Goal: Task Accomplishment & Management: Manage account settings

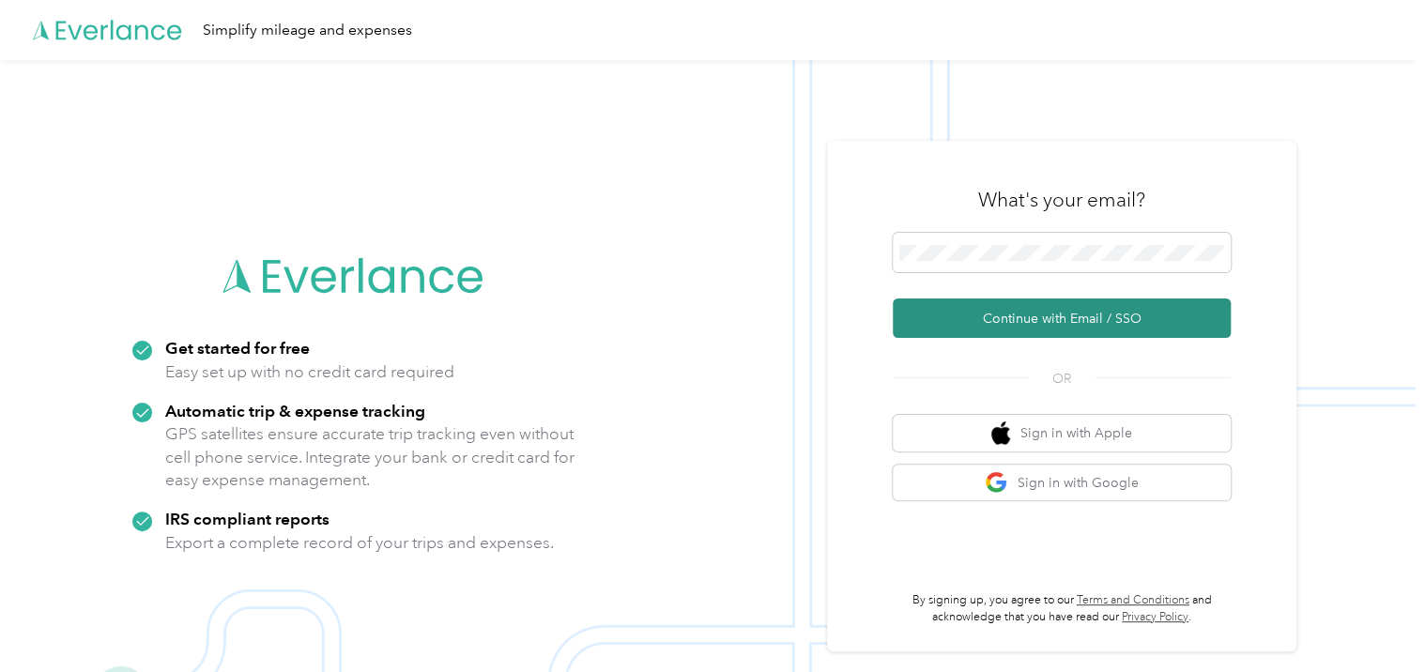
click at [1079, 326] on button "Continue with Email / SSO" at bounding box center [1062, 318] width 338 height 39
click at [1089, 328] on button "Continue with Email / SSO" at bounding box center [1062, 318] width 338 height 39
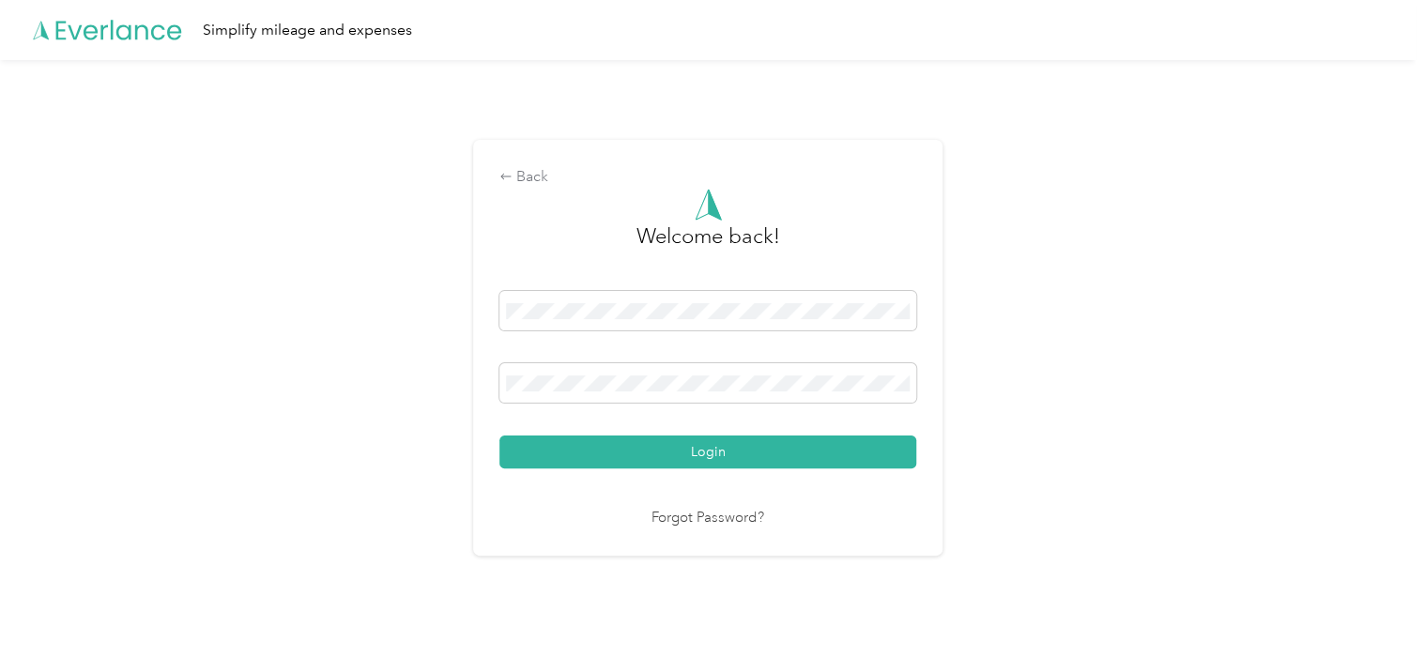
drag, startPoint x: 1097, startPoint y: 490, endPoint x: 1066, endPoint y: 488, distance: 30.1
click at [1094, 490] on div "Back Welcome back! Login Forgot Password?" at bounding box center [708, 355] width 1416 height 591
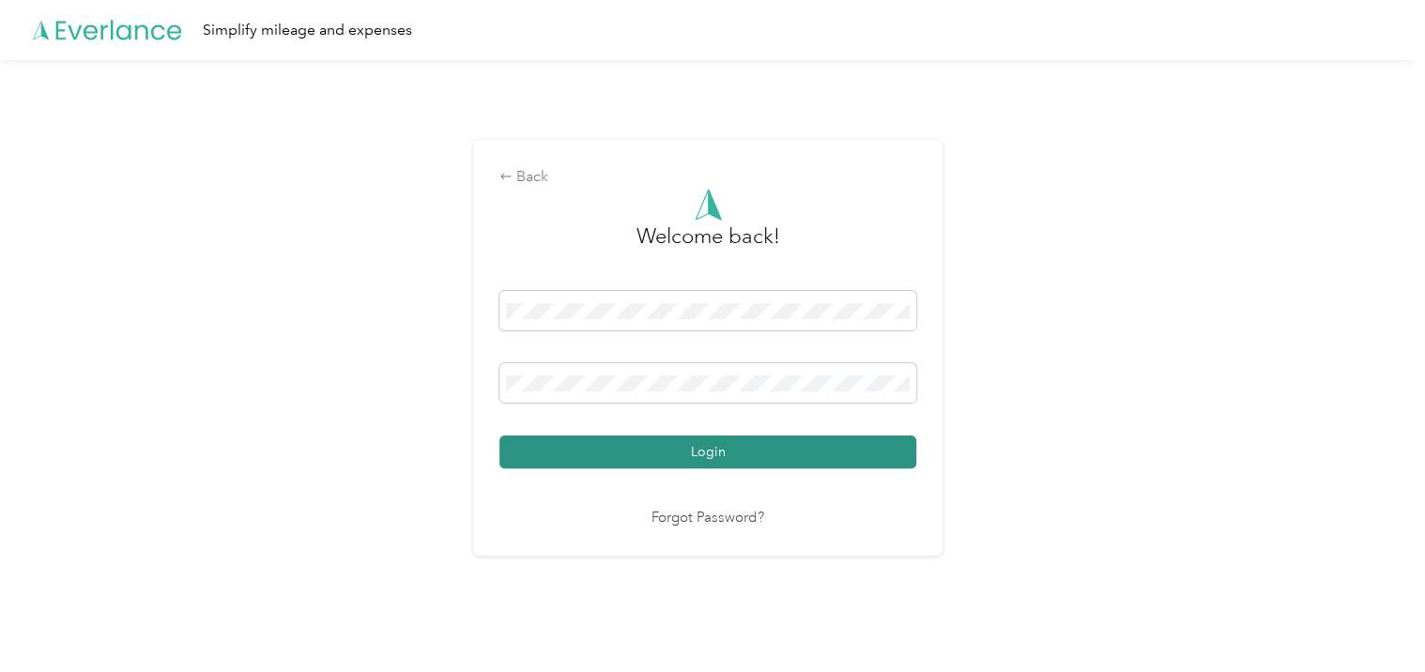
click at [783, 457] on button "Login" at bounding box center [707, 452] width 417 height 33
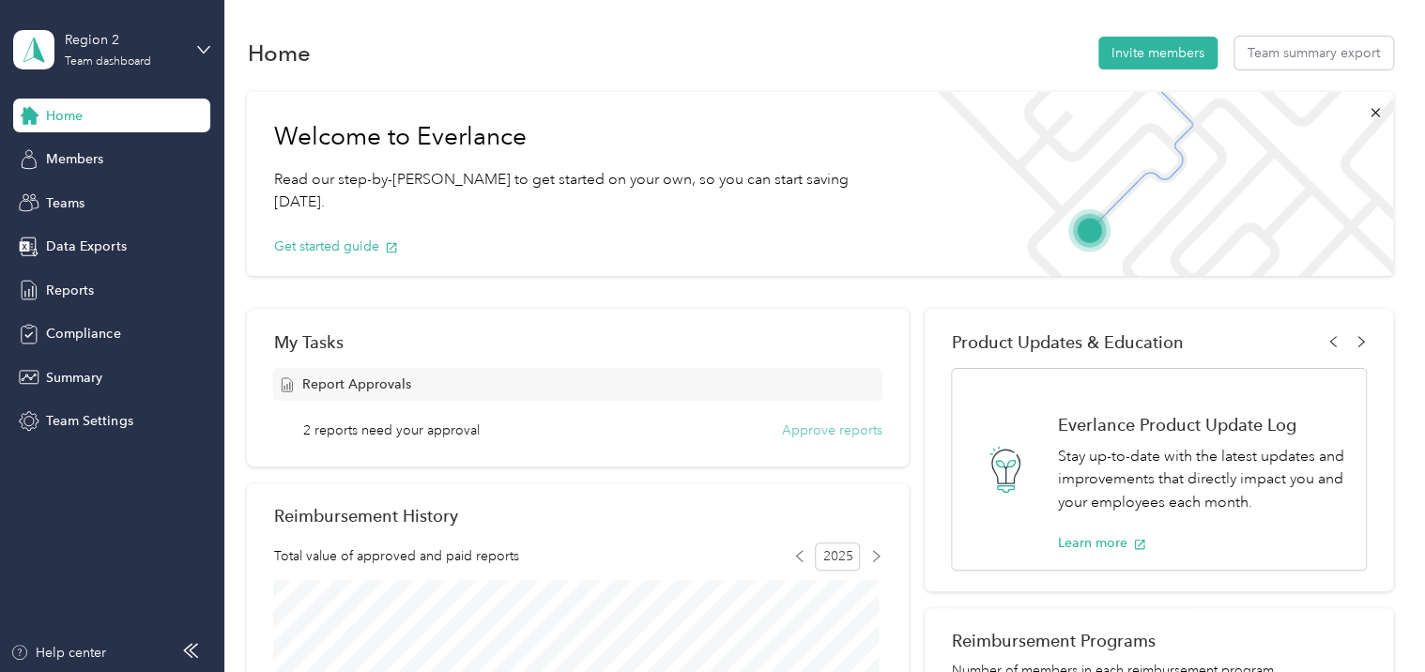
click at [807, 431] on button "Approve reports" at bounding box center [832, 431] width 100 height 20
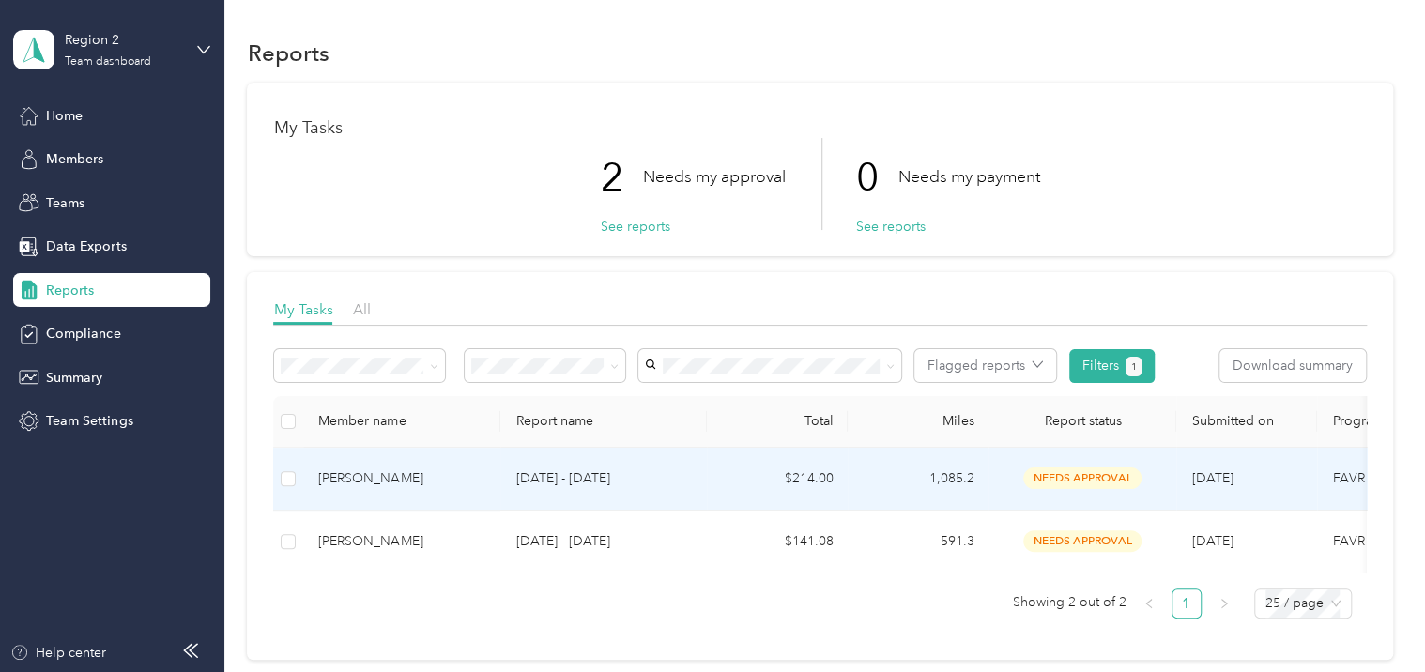
click at [277, 482] on td at bounding box center [288, 479] width 30 height 63
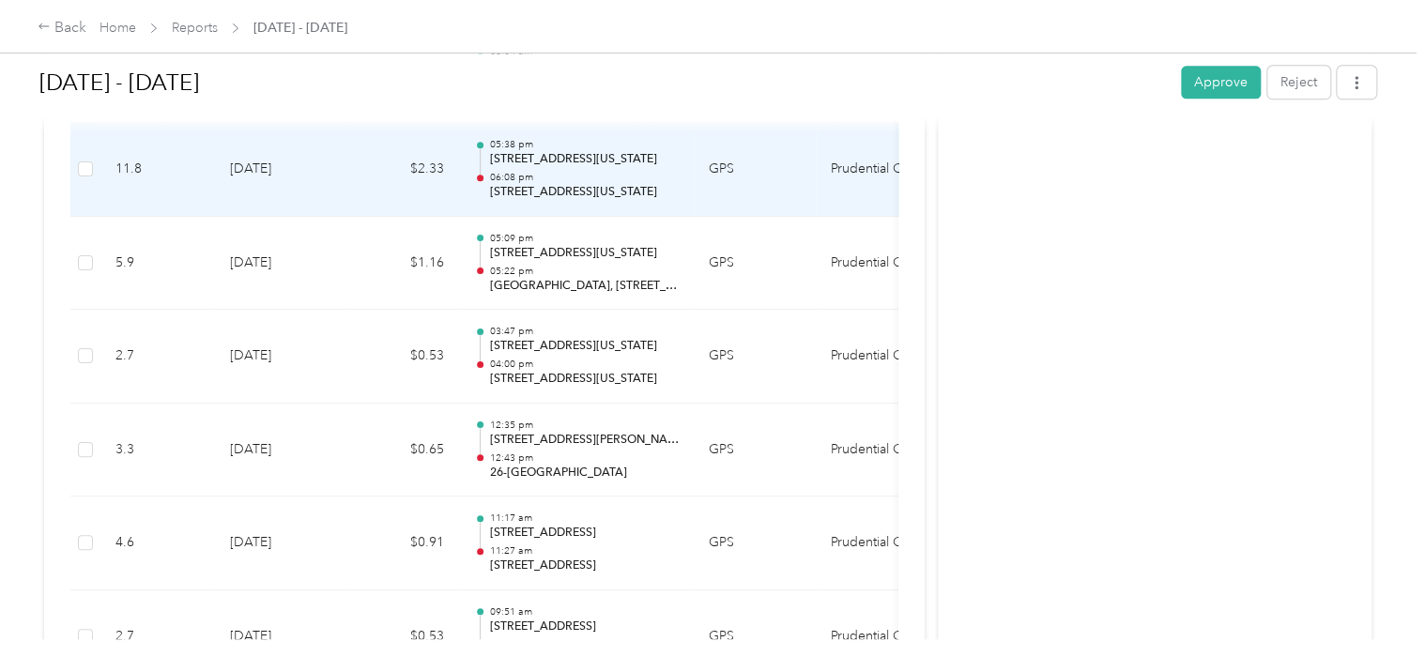
scroll to position [1220, 0]
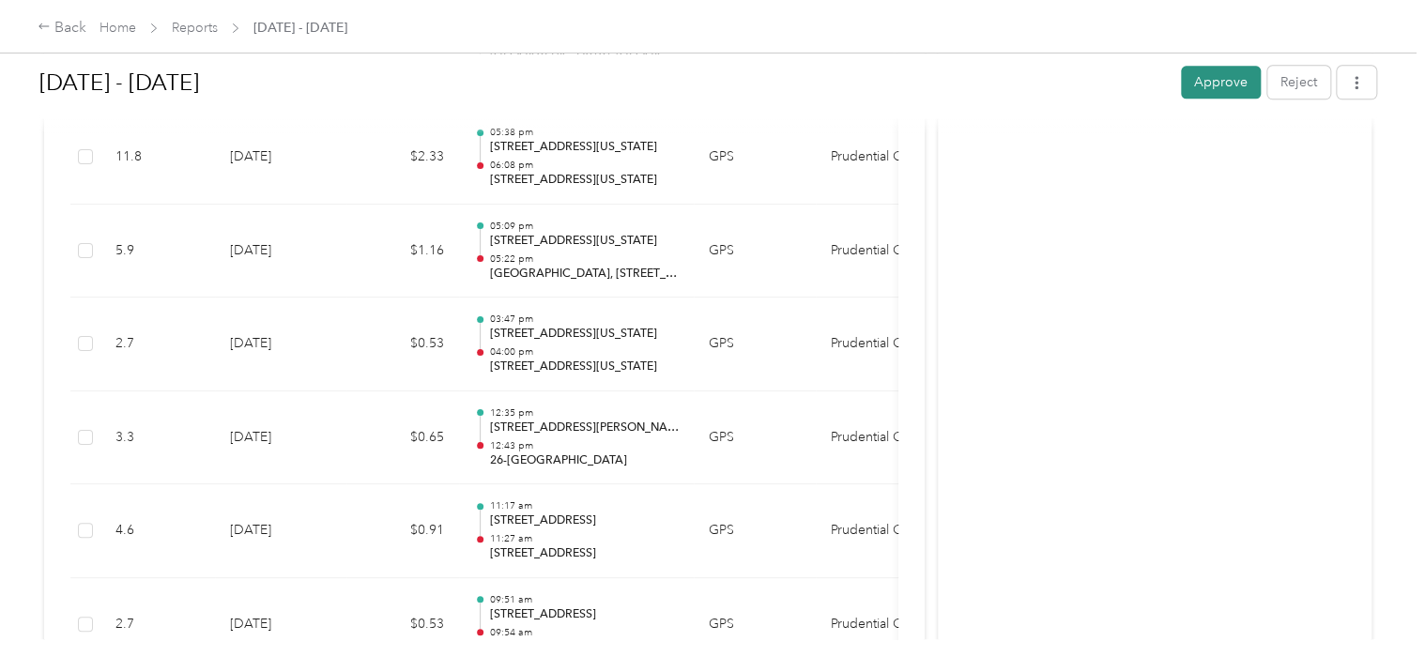
click at [1226, 89] on button "Approve" at bounding box center [1221, 82] width 80 height 33
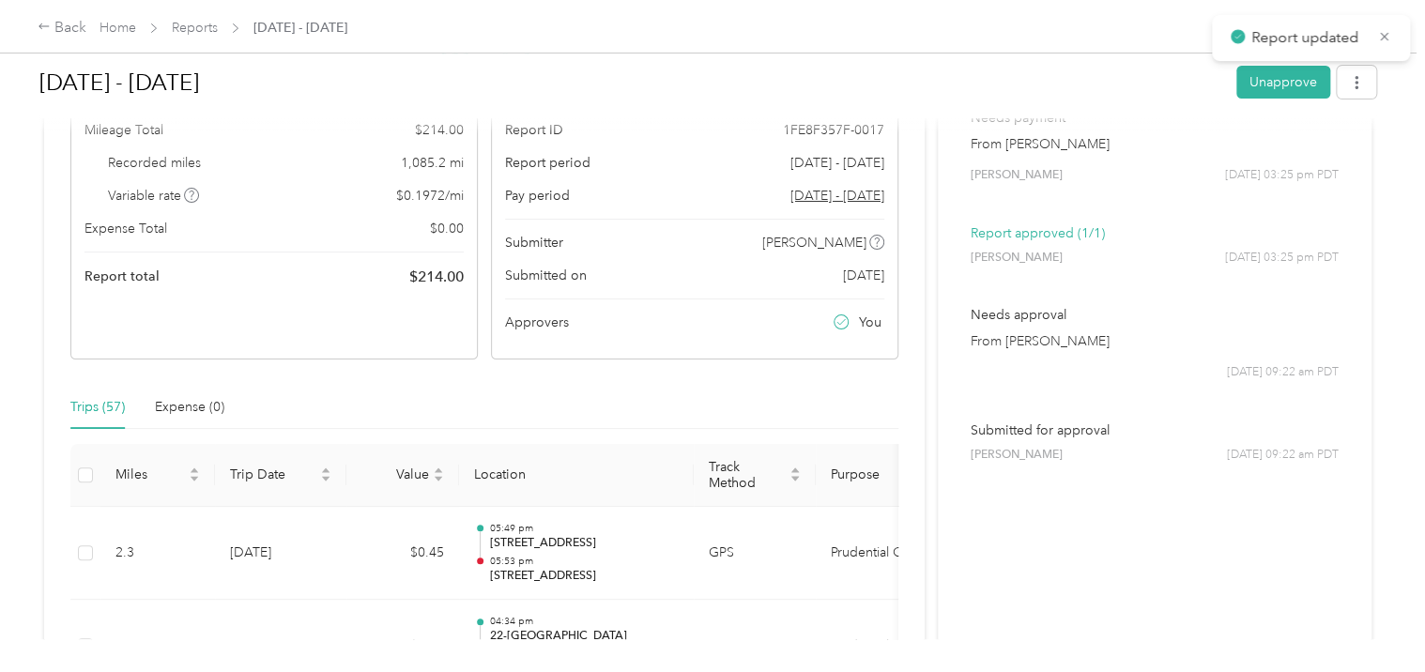
scroll to position [0, 0]
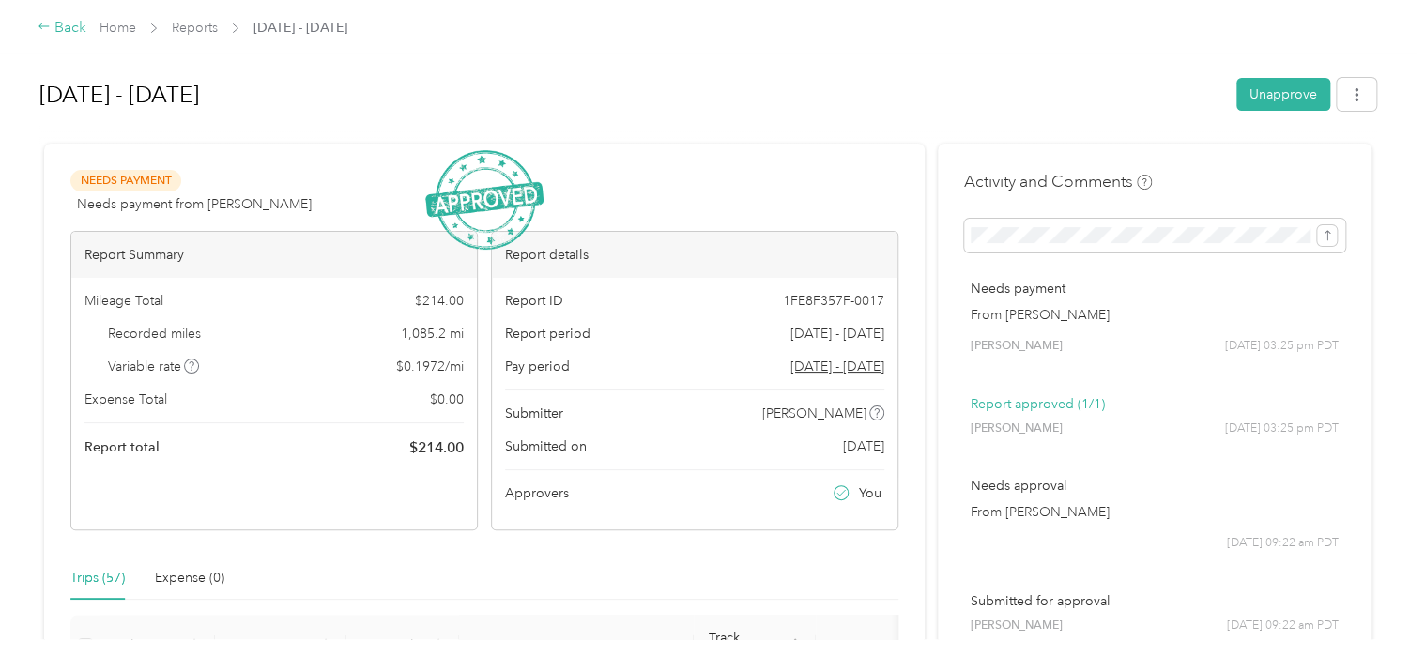
click at [52, 31] on div "Back" at bounding box center [62, 28] width 49 height 23
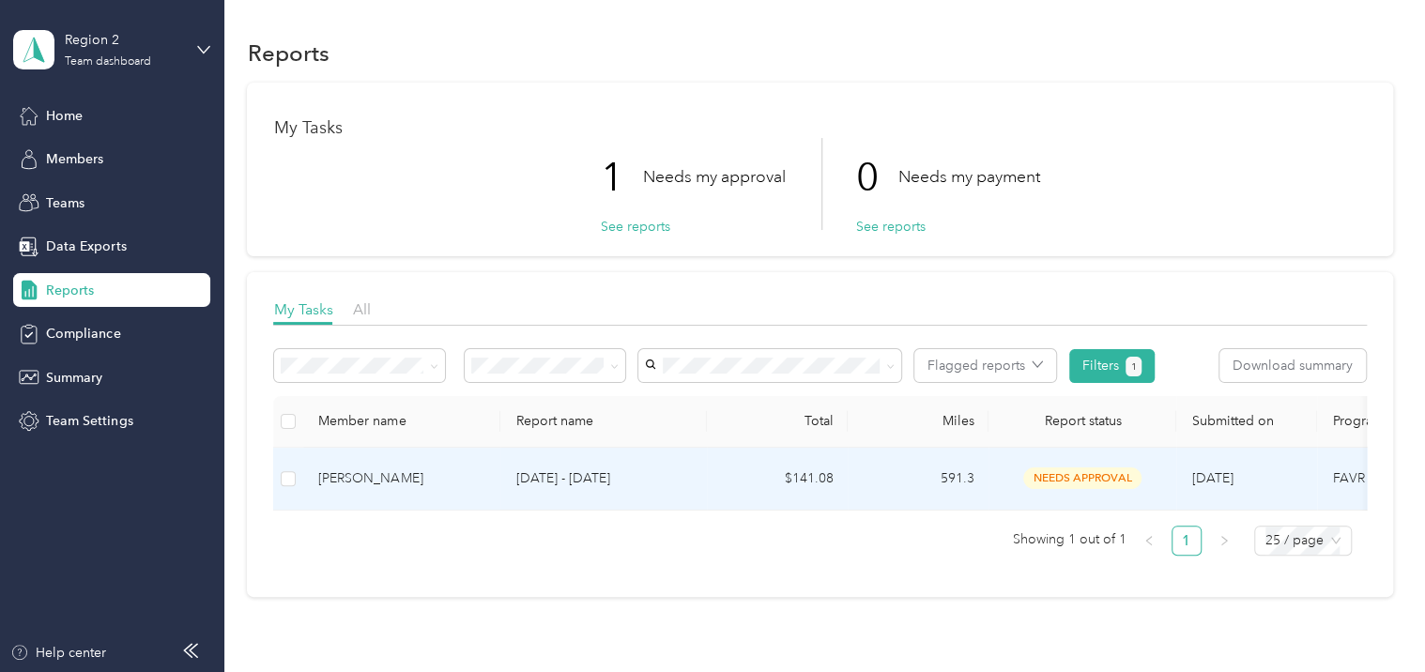
click at [617, 486] on p "[DATE] - [DATE]" at bounding box center [603, 478] width 176 height 21
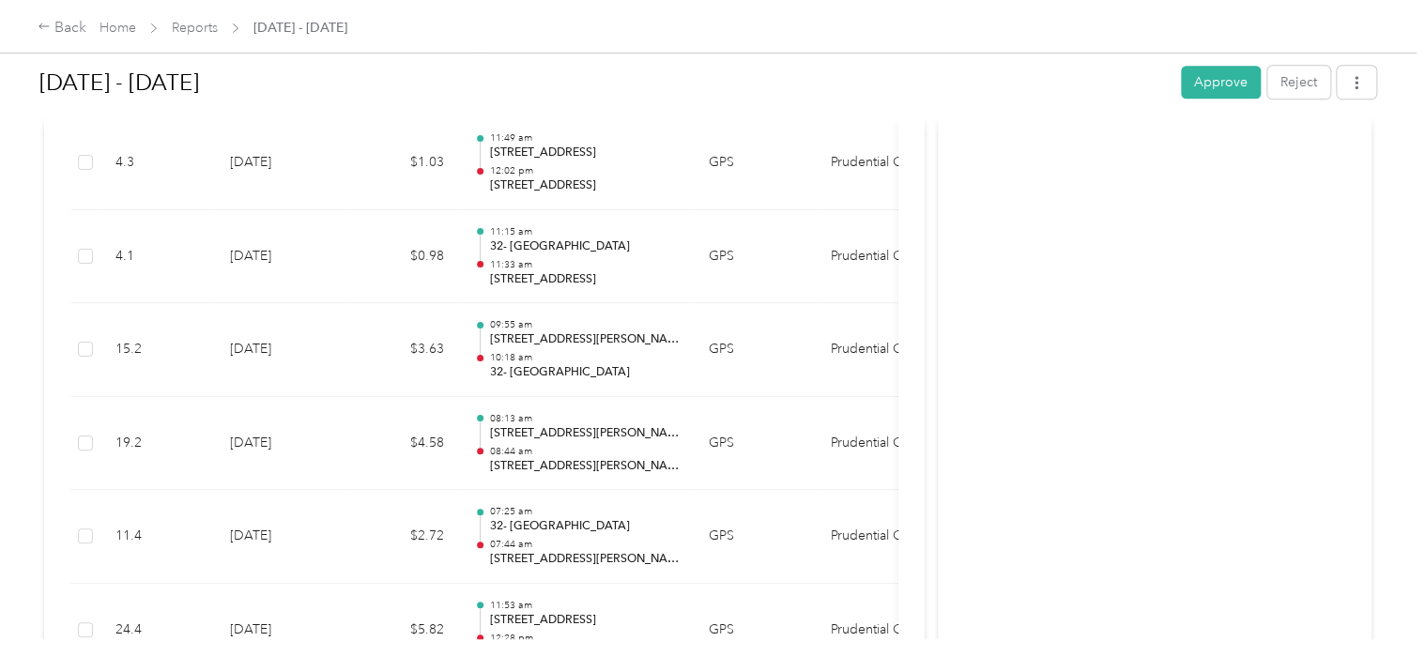
scroll to position [657, 0]
click at [1224, 74] on button "Approve" at bounding box center [1221, 82] width 80 height 33
